Goal: Check status: Check status

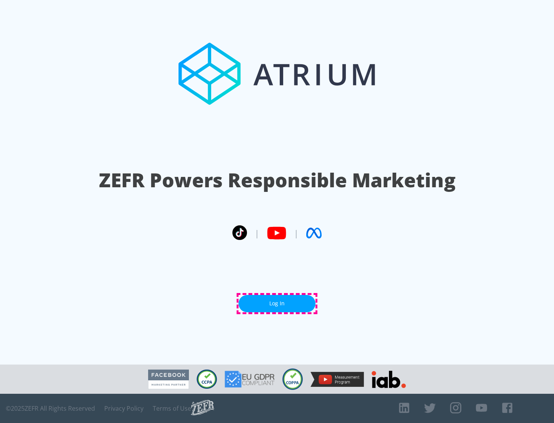
click at [277, 304] on link "Log In" at bounding box center [277, 303] width 77 height 17
